Goal: Information Seeking & Learning: Check status

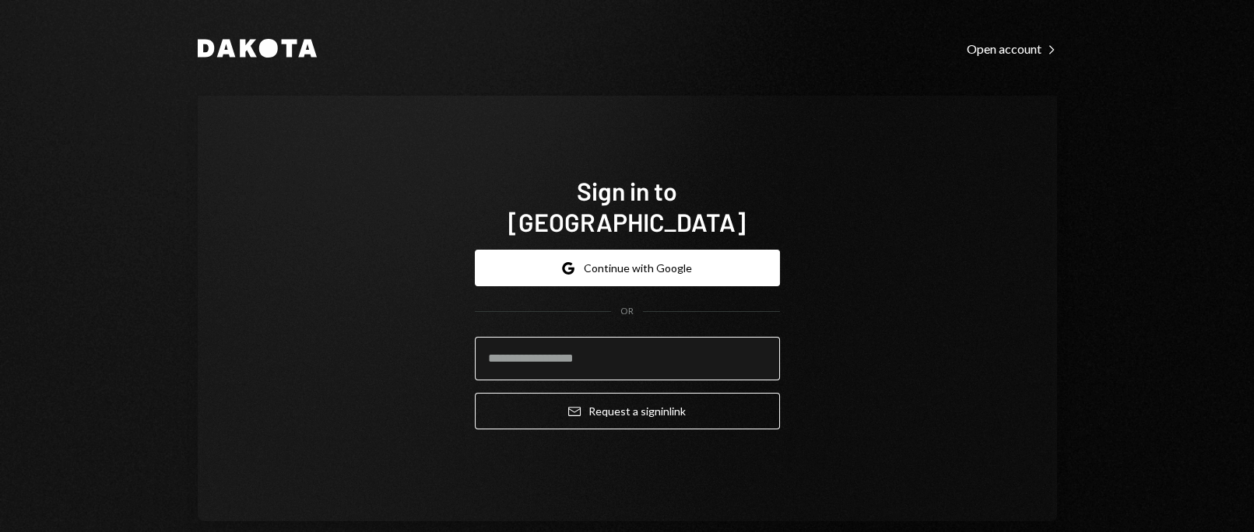
drag, startPoint x: 0, startPoint y: 0, endPoint x: 642, endPoint y: 338, distance: 725.6
click at [642, 338] on input "email" at bounding box center [627, 359] width 305 height 44
type input "**********"
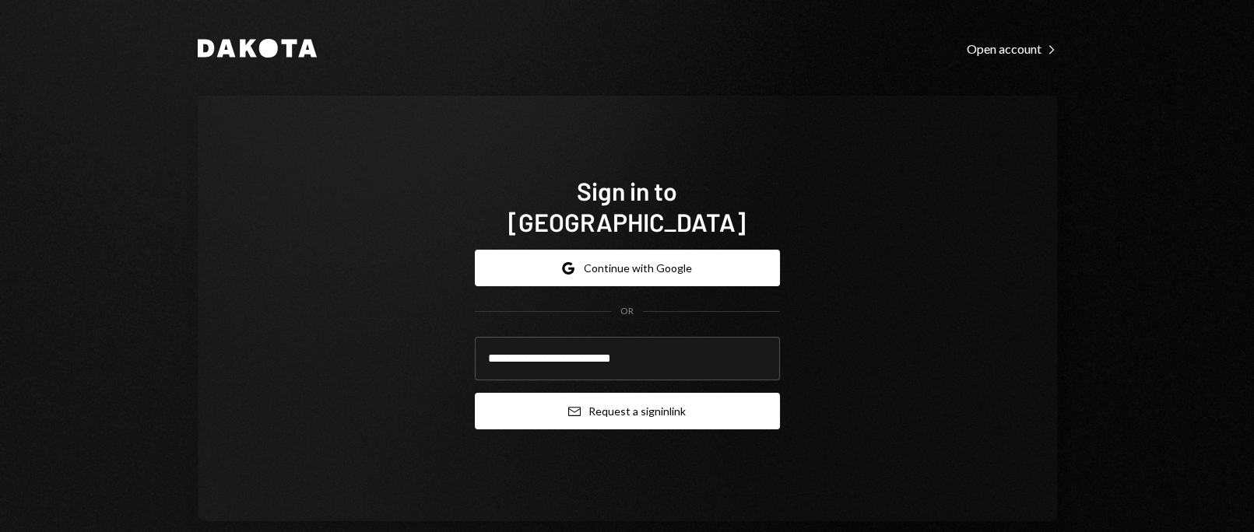
click at [622, 393] on button "Email Request a sign in link" at bounding box center [627, 411] width 305 height 37
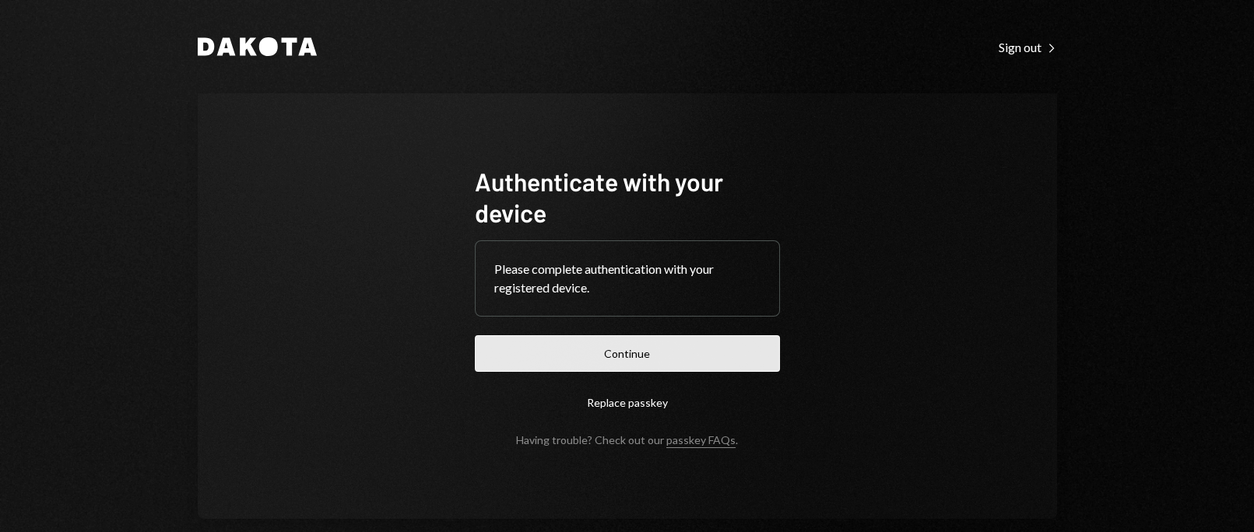
click at [687, 358] on button "Continue" at bounding box center [627, 353] width 305 height 37
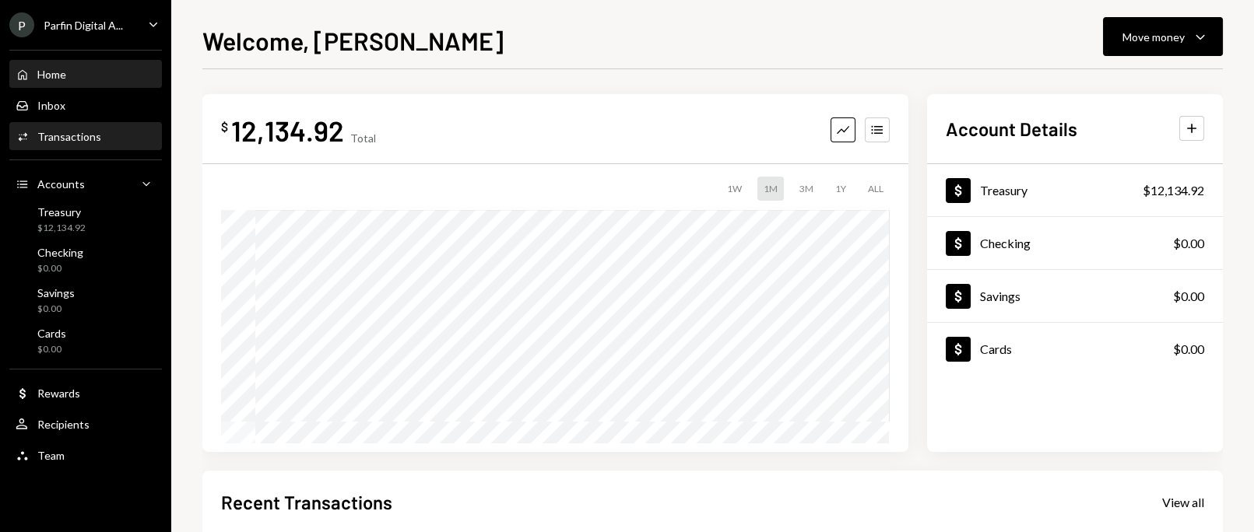
click at [79, 135] on div "Transactions" at bounding box center [69, 136] width 64 height 13
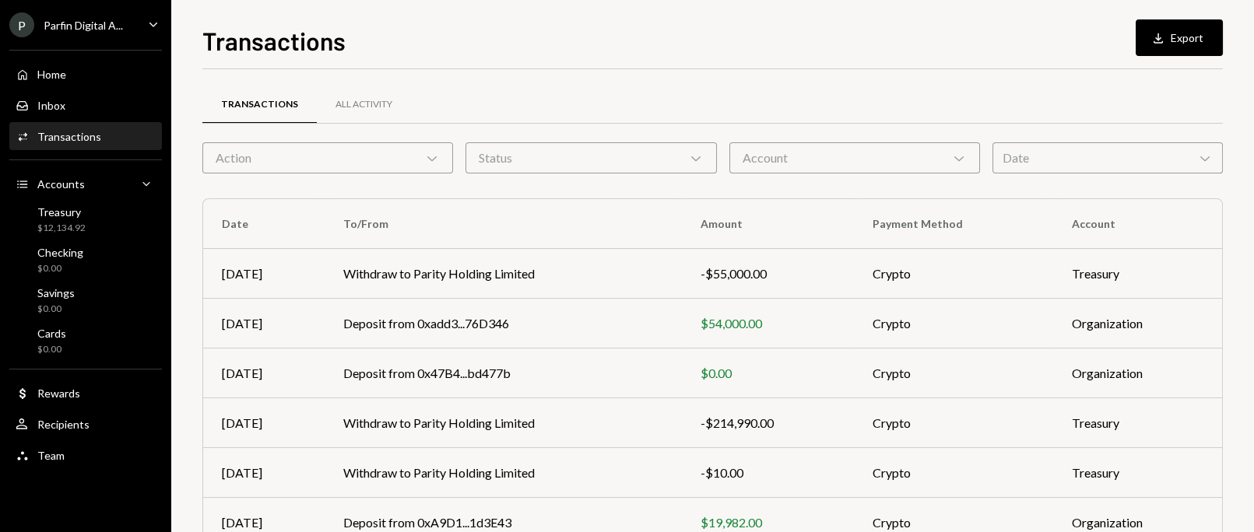
click at [401, 156] on div "Action Chevron Down" at bounding box center [327, 157] width 251 height 31
click at [501, 58] on div "Transactions Download Export Transactions All Activity Action Chevron Down Stat…" at bounding box center [712, 277] width 1020 height 511
click at [1152, 27] on button "Download Export" at bounding box center [1179, 37] width 87 height 37
click at [56, 71] on div "Home" at bounding box center [51, 74] width 29 height 13
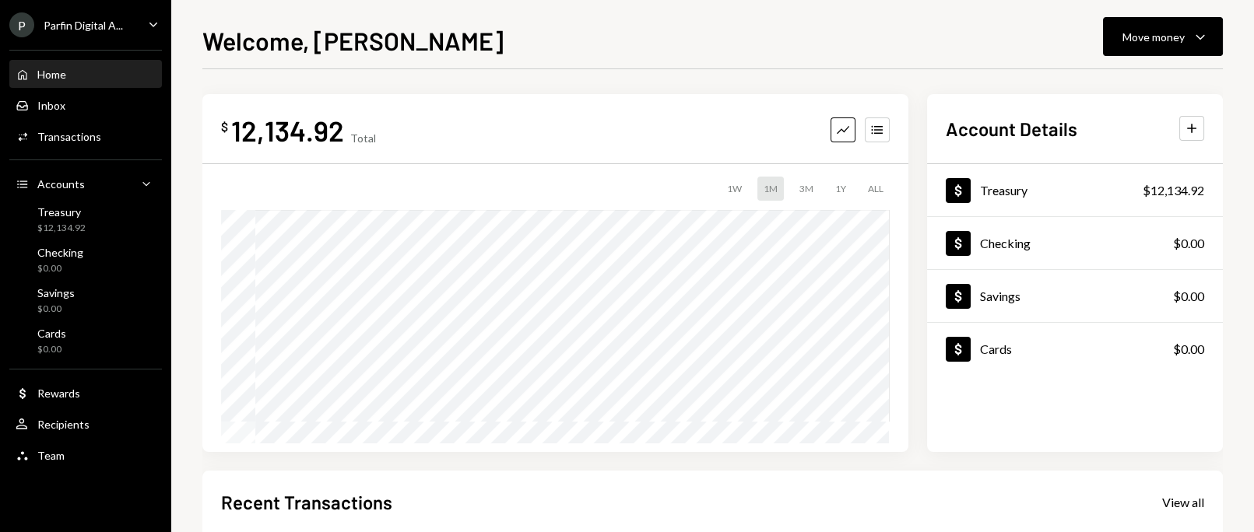
click at [94, 21] on div "Parfin Digital A..." at bounding box center [83, 25] width 79 height 13
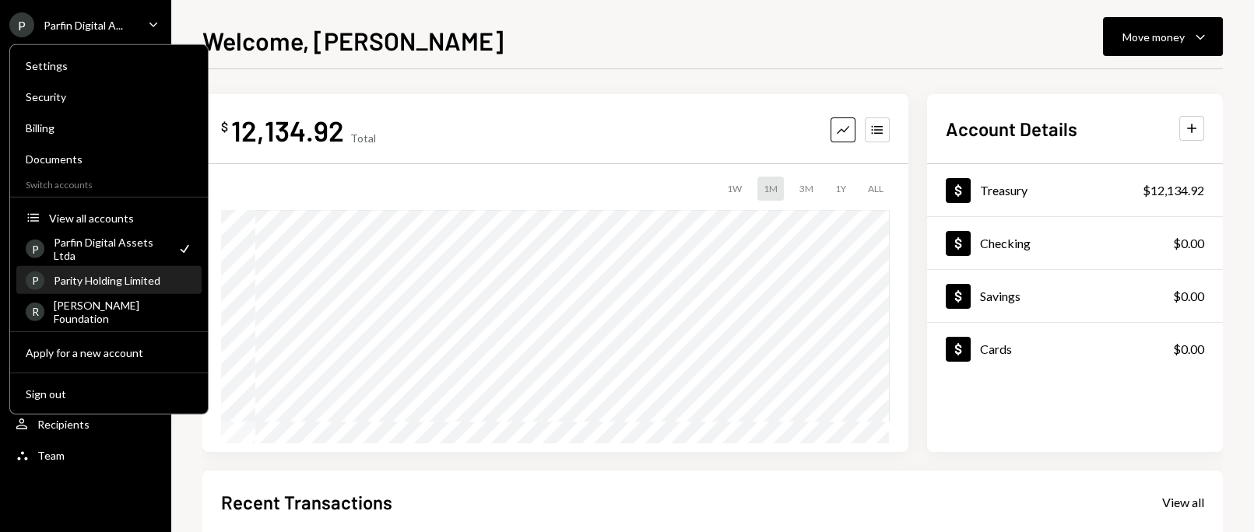
click at [120, 278] on div "Parity Holding Limited" at bounding box center [123, 280] width 139 height 13
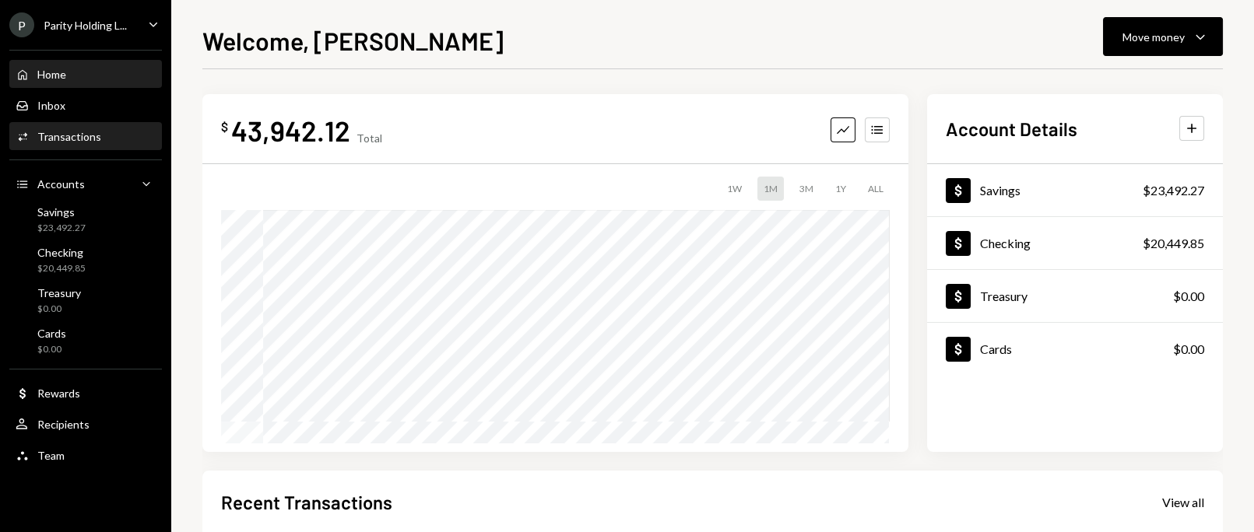
click at [80, 141] on div "Transactions" at bounding box center [69, 136] width 64 height 13
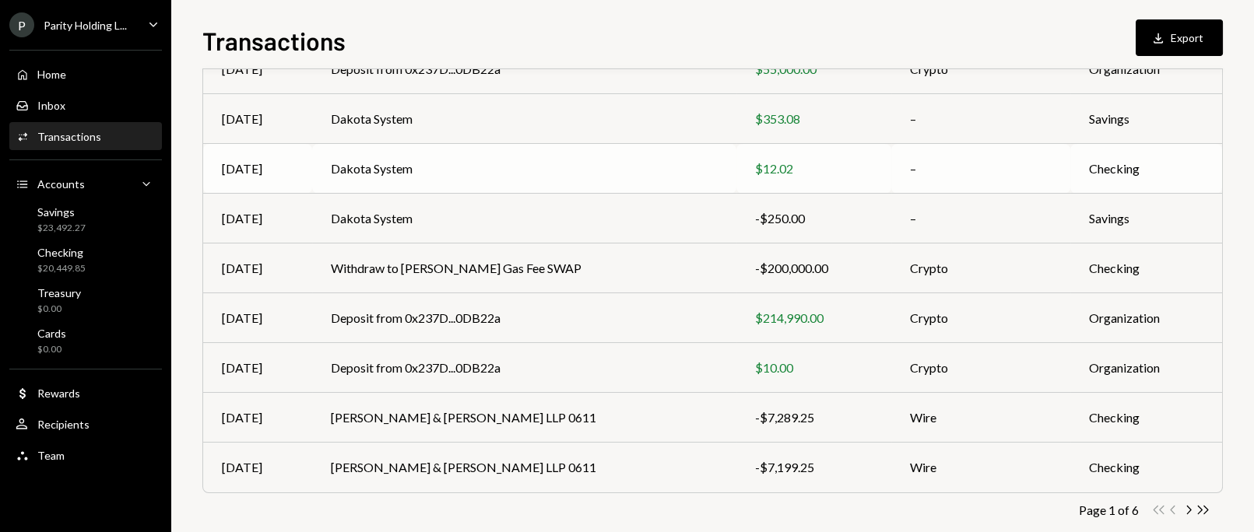
scroll to position [279, 0]
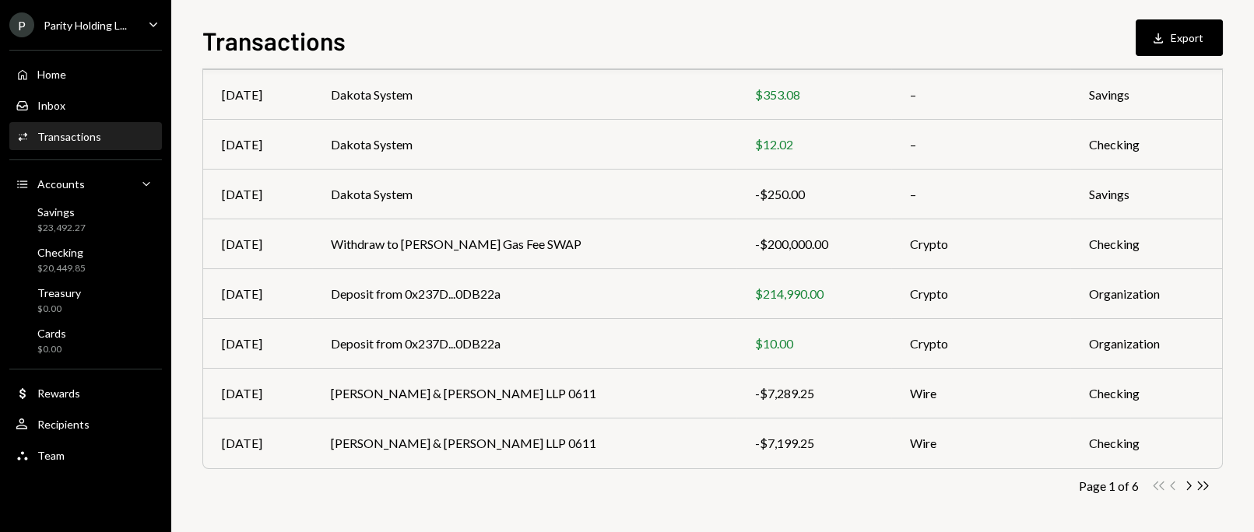
click at [124, 17] on div "P Parity Holding L..." at bounding box center [68, 24] width 118 height 25
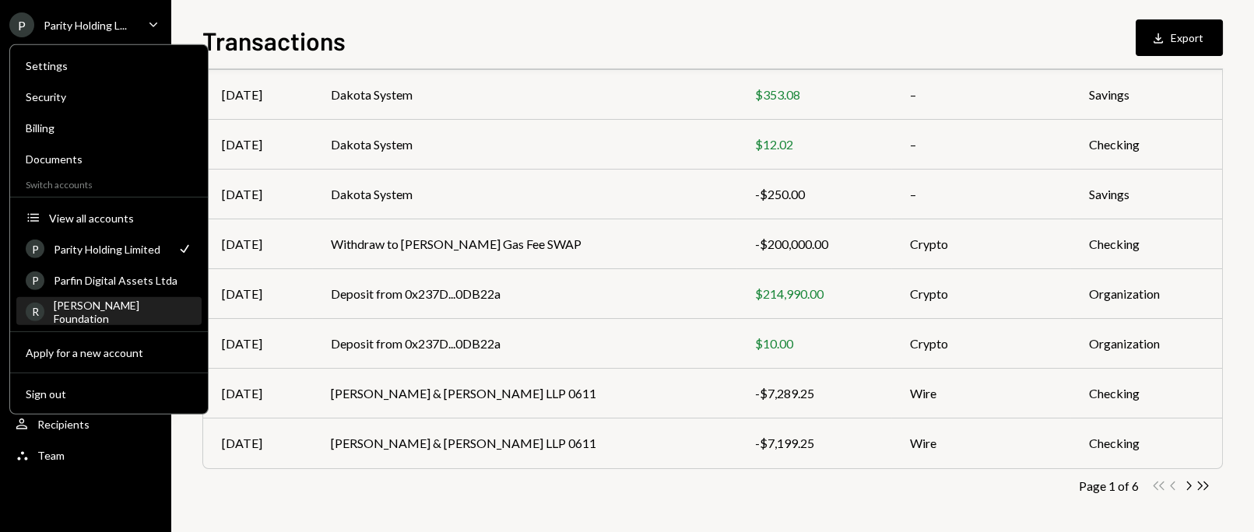
click at [113, 314] on div "Rayls Foundation" at bounding box center [123, 311] width 139 height 26
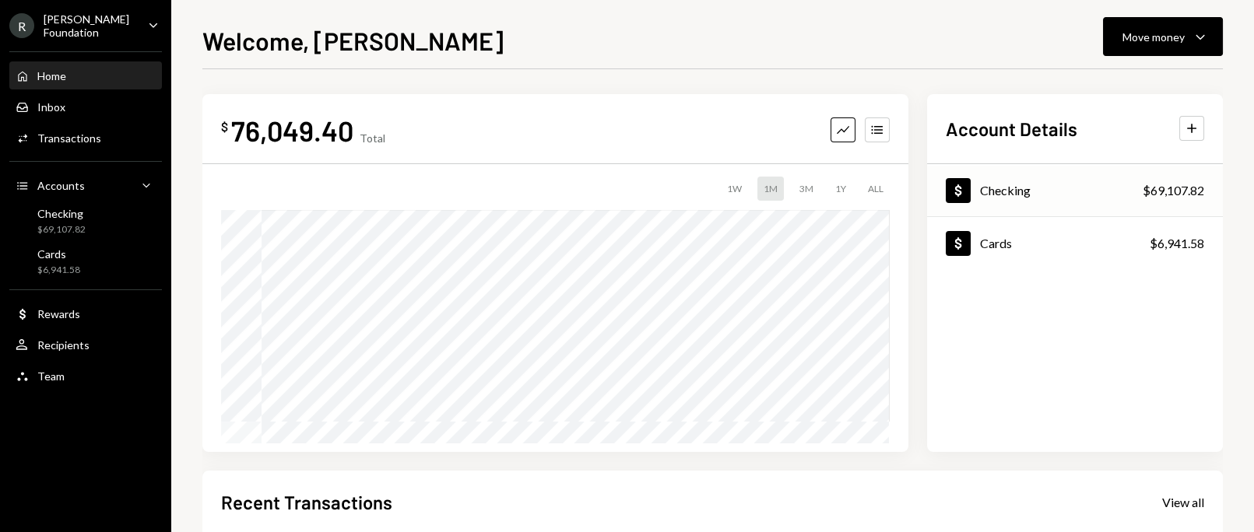
click at [1053, 191] on div "Dollar Checking $69,107.82" at bounding box center [1075, 191] width 296 height 51
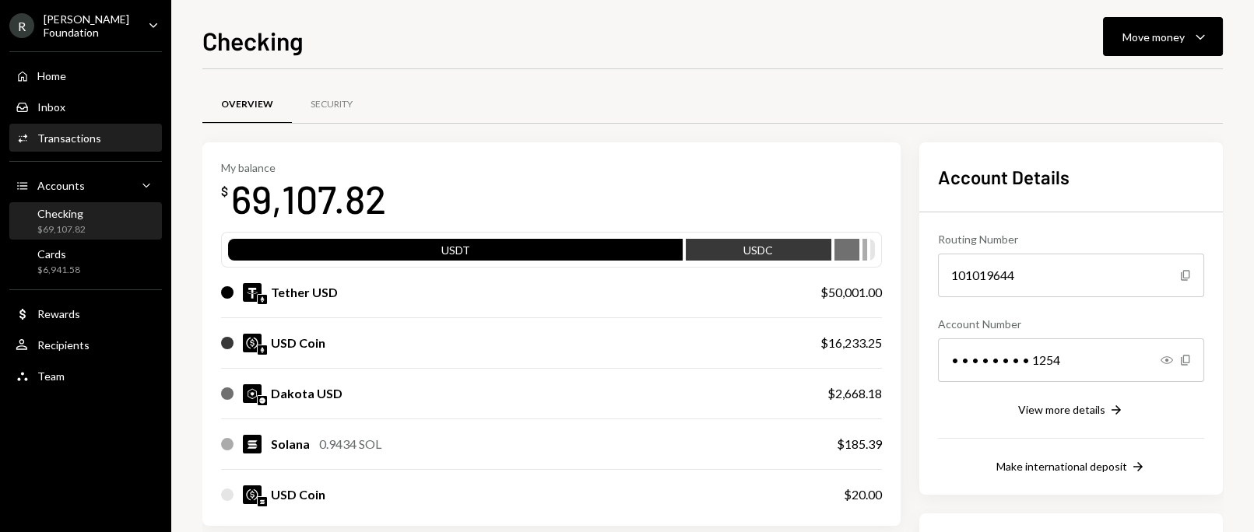
click at [56, 125] on div "Activities Transactions" at bounding box center [86, 138] width 140 height 26
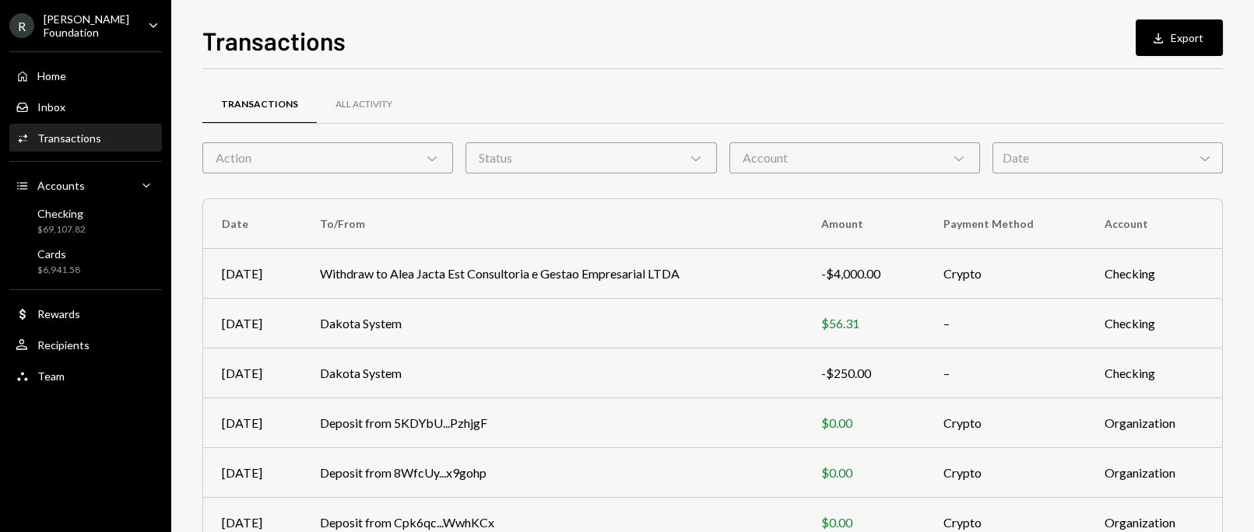
click at [139, 25] on div "R Rayls Foundation Caret Down" at bounding box center [85, 25] width 171 height 26
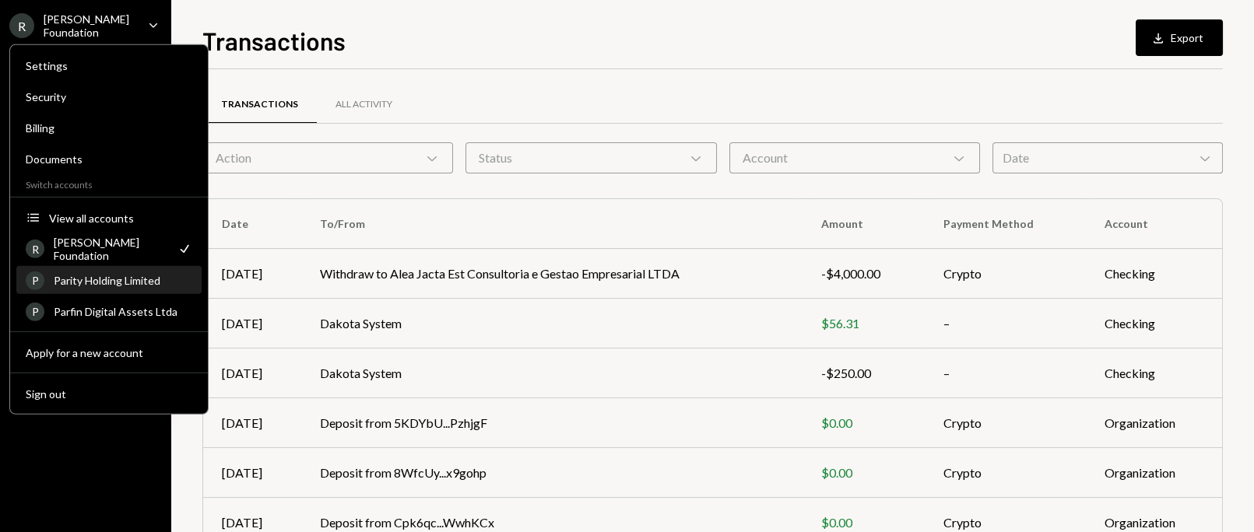
click at [125, 275] on div "Parity Holding Limited" at bounding box center [123, 280] width 139 height 13
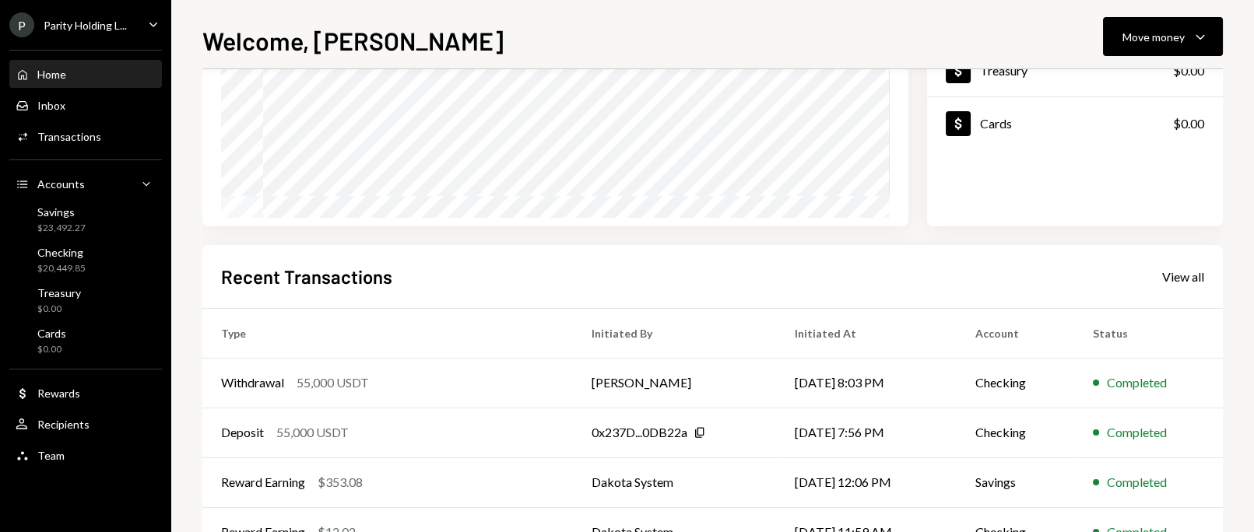
scroll to position [311, 0]
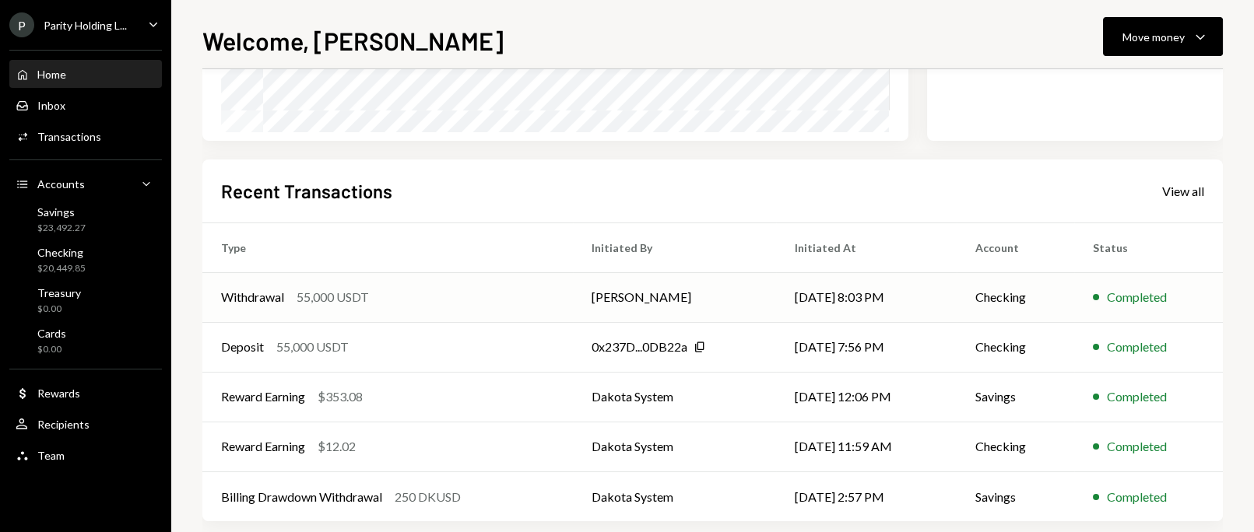
click at [650, 297] on td "[PERSON_NAME]" at bounding box center [674, 297] width 203 height 50
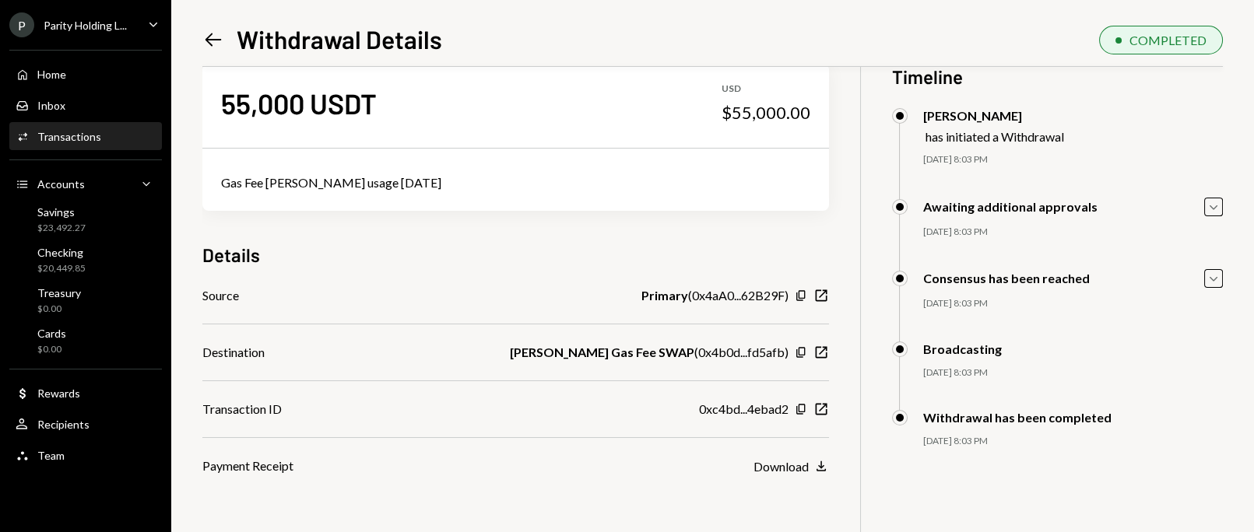
scroll to position [67, 0]
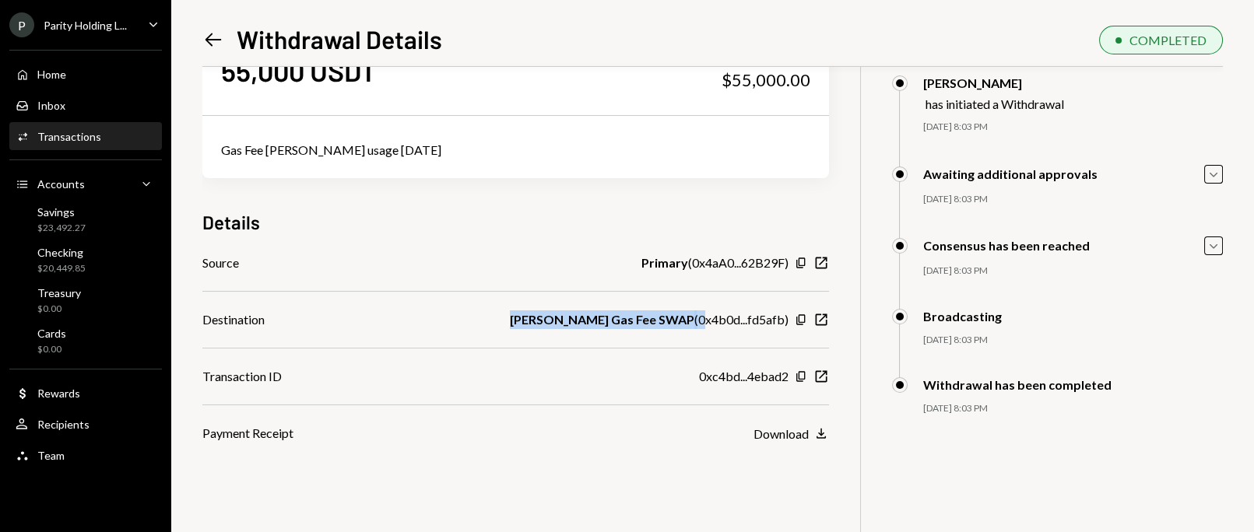
drag, startPoint x: 550, startPoint y: 321, endPoint x: 708, endPoint y: 333, distance: 157.7
click at [708, 333] on div "Source Primary ( 0x4aA0...62B29F ) Copy New Window Destination Rayls Gas Fee SW…" at bounding box center [515, 348] width 627 height 189
click at [647, 467] on div "55,000 USDT USD $55,000.00 Gas Fee Rayls usage July 2025 Details Source Primary…" at bounding box center [712, 266] width 1020 height 532
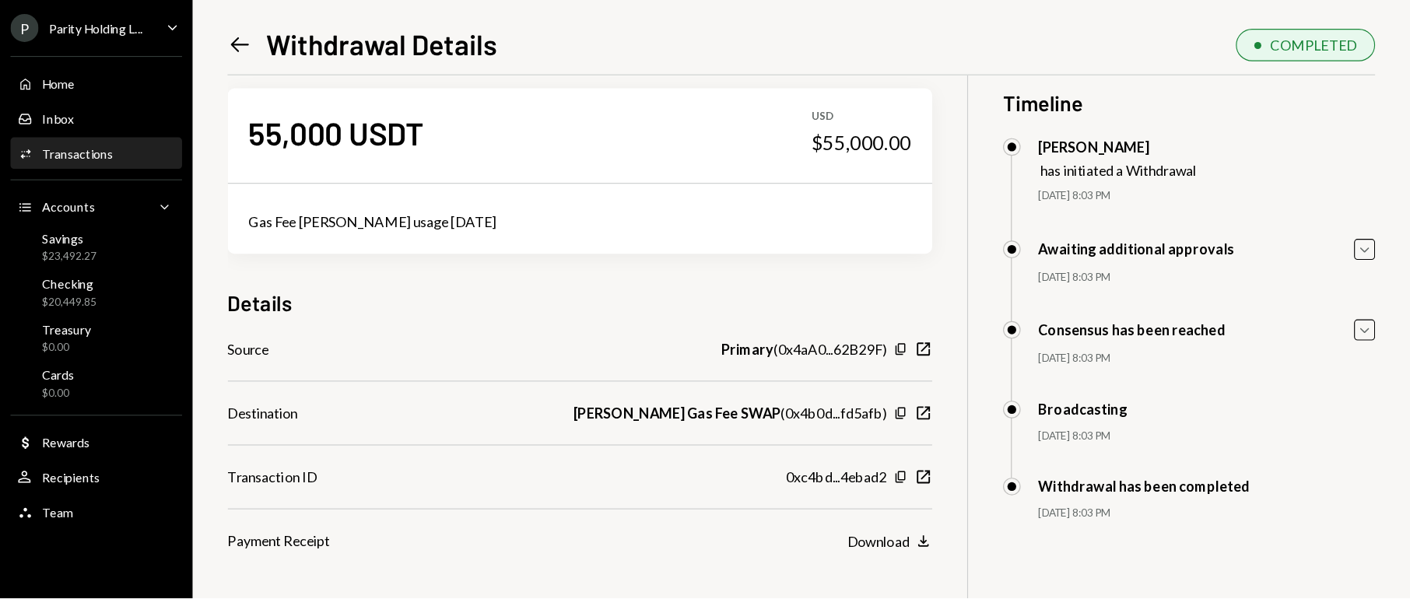
scroll to position [0, 0]
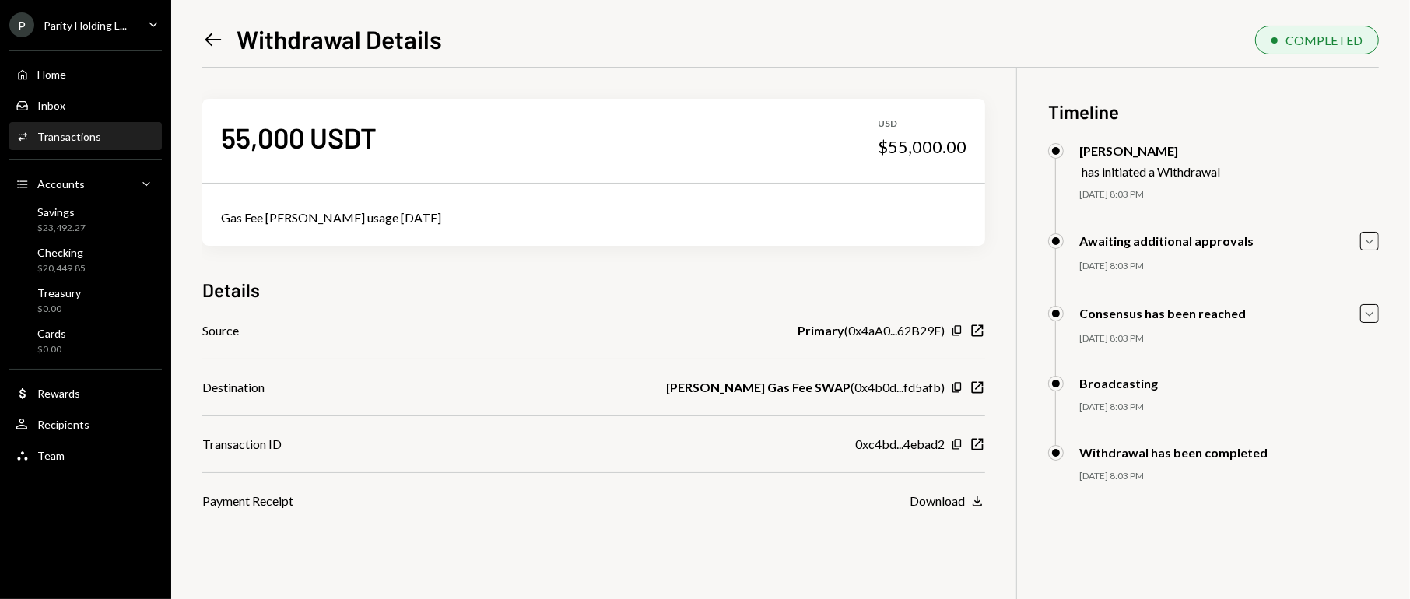
drag, startPoint x: 1141, startPoint y: 33, endPoint x: 847, endPoint y: 47, distance: 294.5
click at [847, 47] on div "Left Arrow Withdrawal Details COMPLETED" at bounding box center [790, 38] width 1177 height 33
click at [146, 19] on icon "Caret Down" at bounding box center [153, 24] width 17 height 17
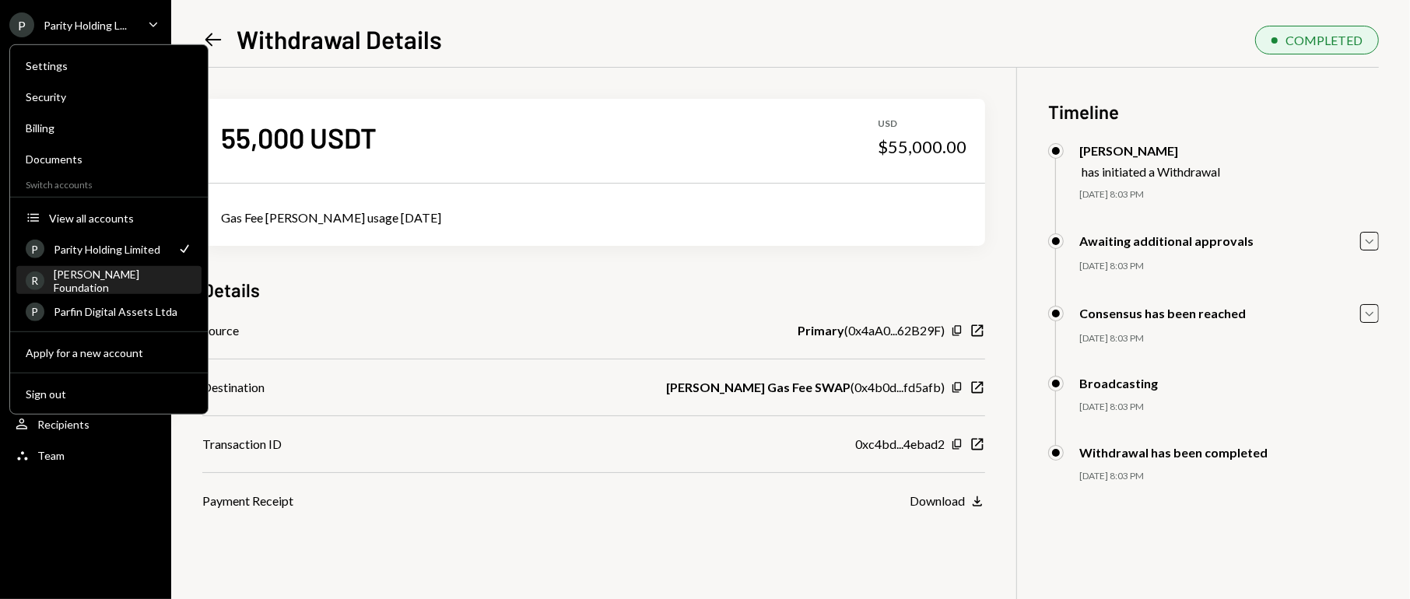
click at [107, 276] on div "Rayls Foundation" at bounding box center [123, 280] width 139 height 26
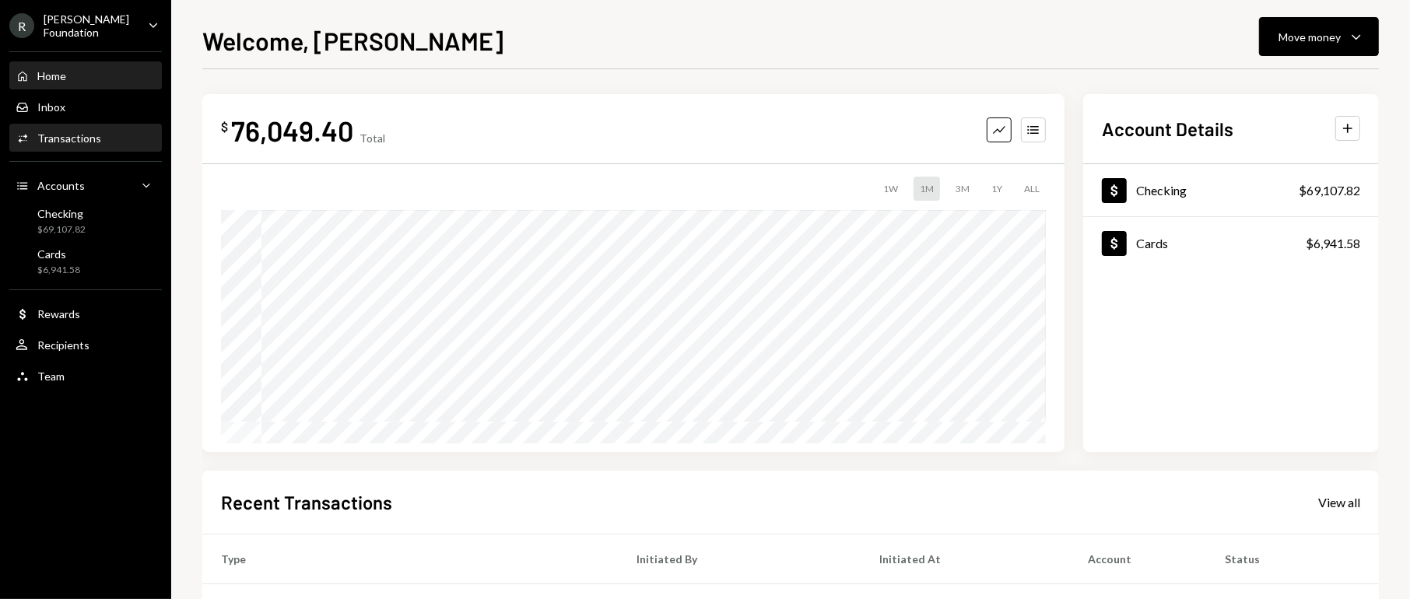
click at [68, 132] on div "Transactions" at bounding box center [69, 138] width 64 height 13
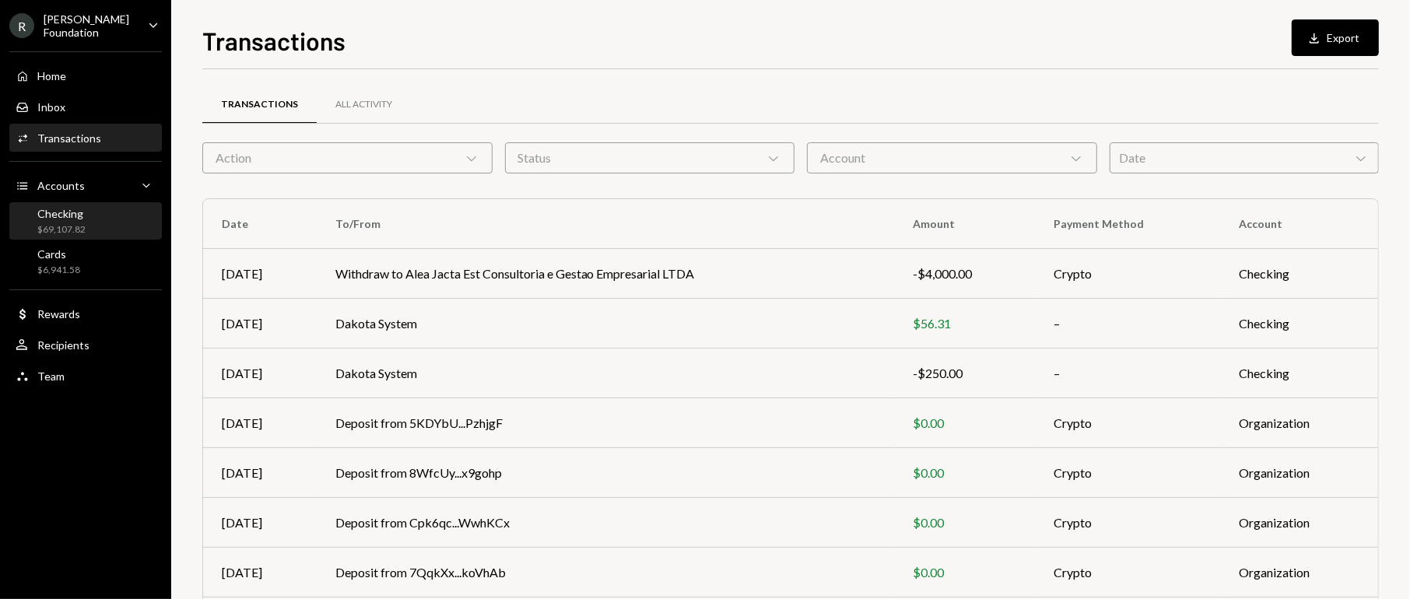
click at [79, 223] on div "$69,107.82" at bounding box center [61, 229] width 48 height 13
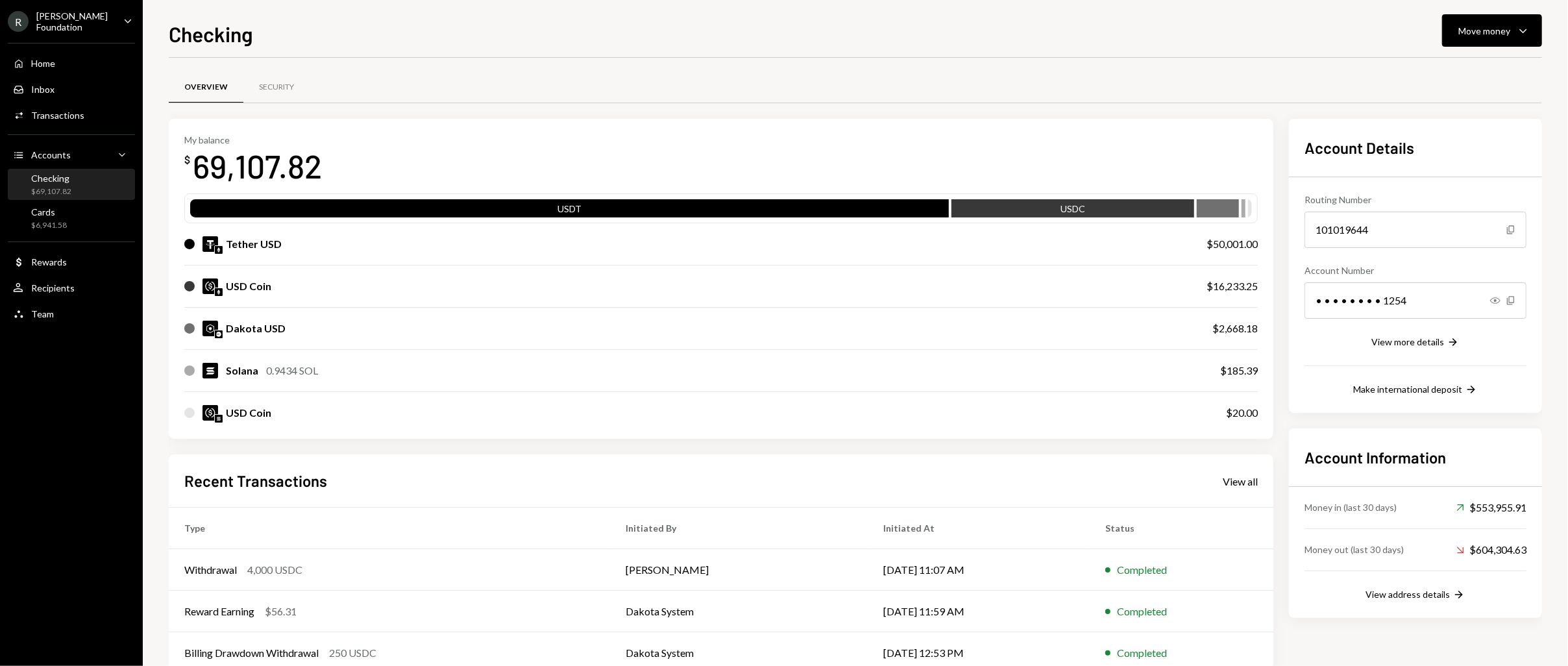
drag, startPoint x: 1151, startPoint y: 0, endPoint x: 696, endPoint y: 103, distance: 466.5
click at [696, 103] on div "Overview Security" at bounding box center [855, 88] width 1374 height 33
